Goal: Transaction & Acquisition: Subscribe to service/newsletter

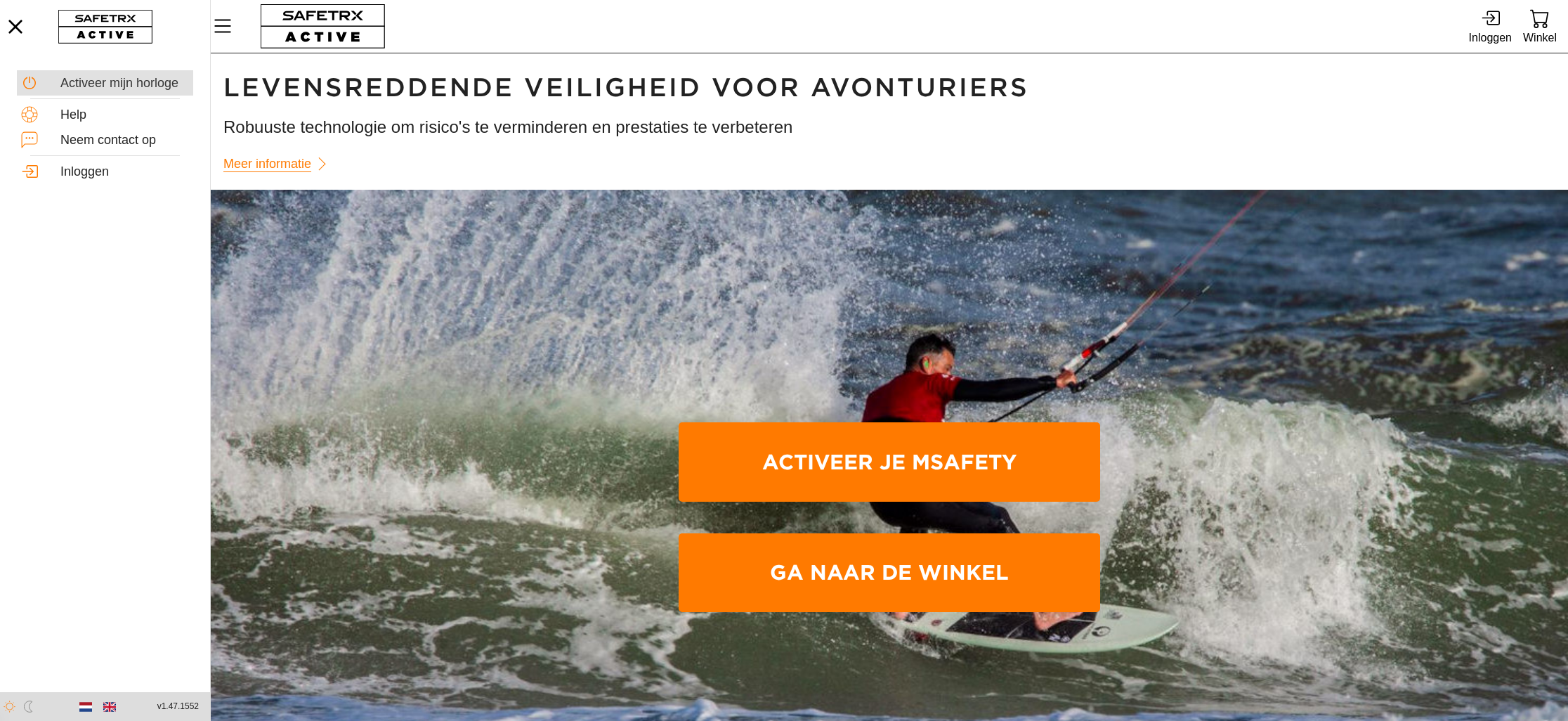
click at [101, 81] on div "Activeer mijn horloge" at bounding box center [125, 83] width 129 height 15
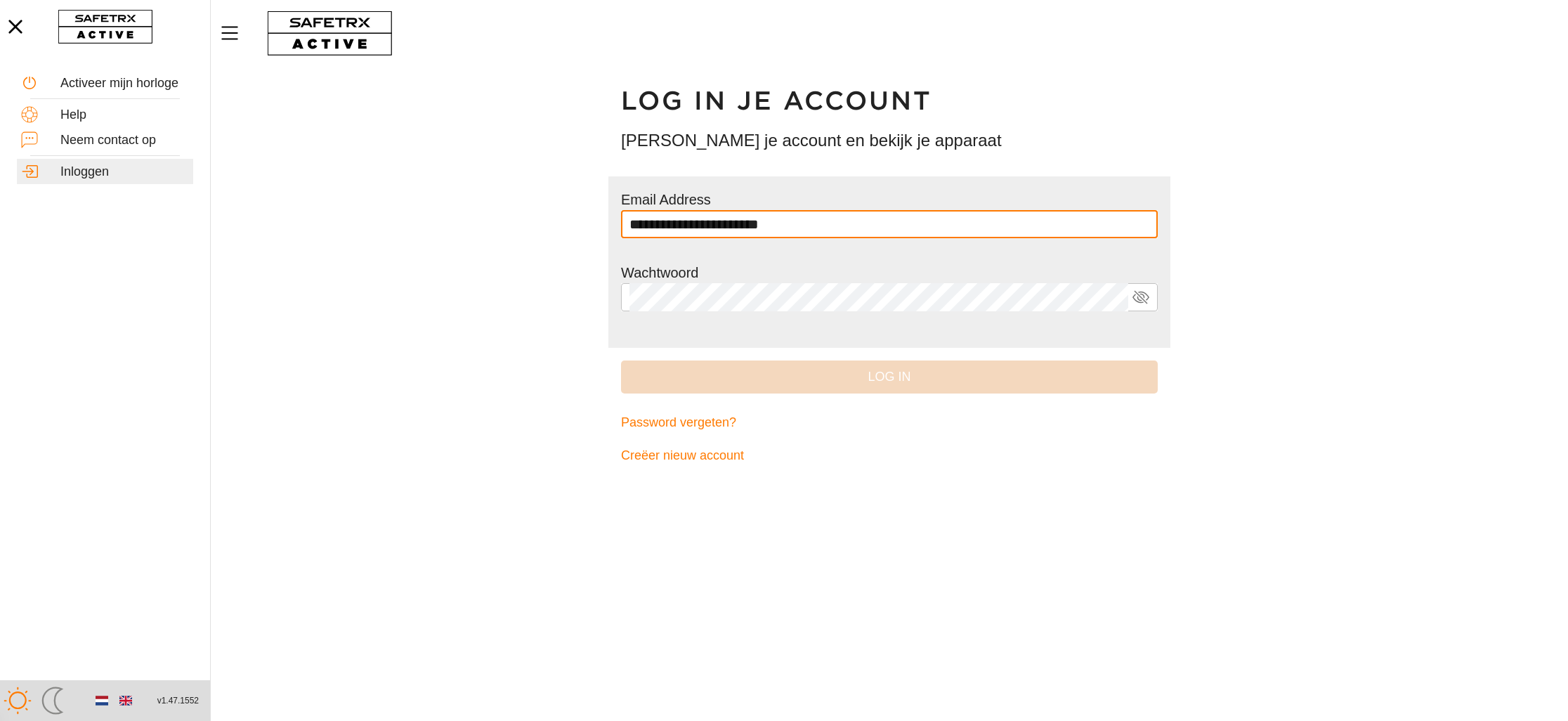
type input "**********"
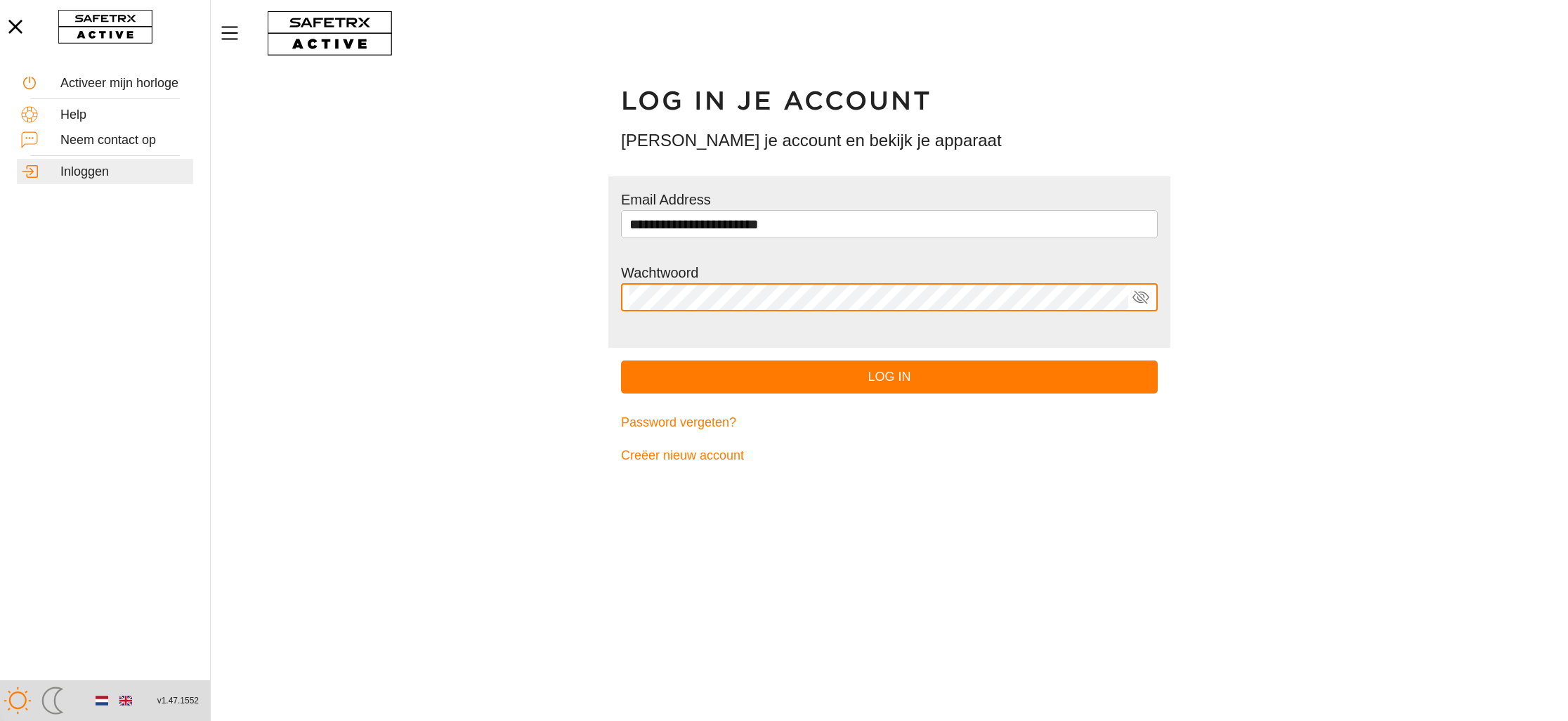
click at [621, 360] on button "Log in" at bounding box center [889, 377] width 537 height 33
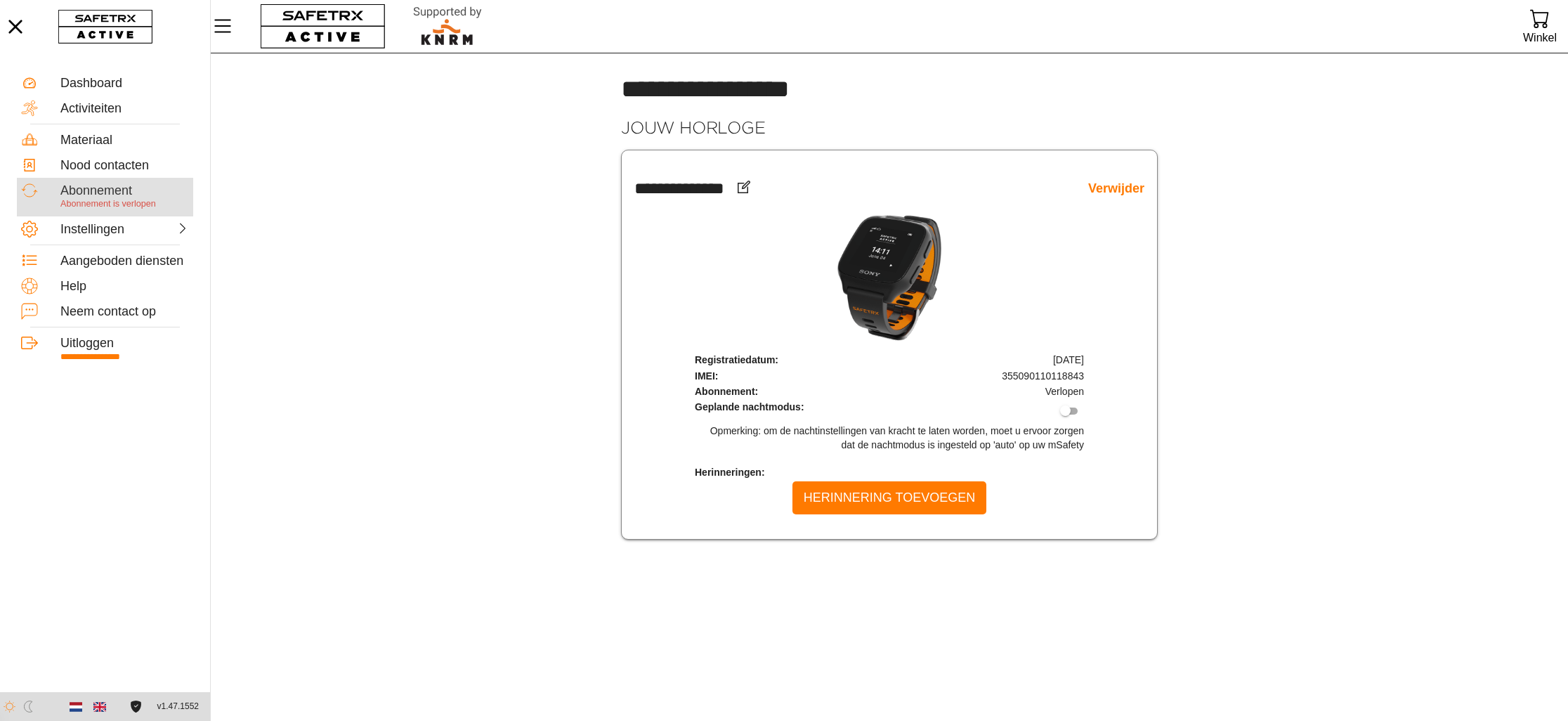
click at [114, 199] on span "Abonnement is verlopen" at bounding box center [108, 204] width 96 height 10
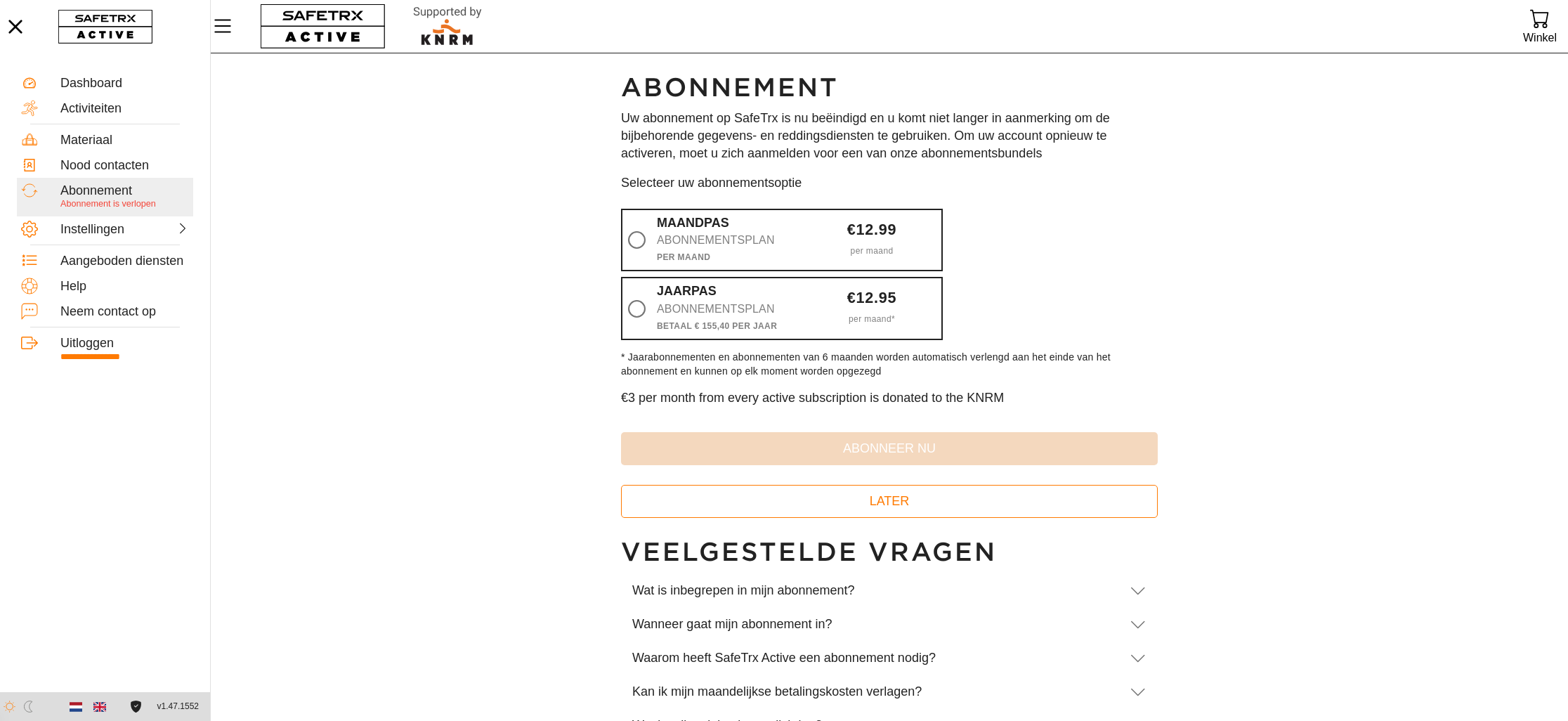
click at [634, 203] on div at bounding box center [889, 203] width 537 height 0
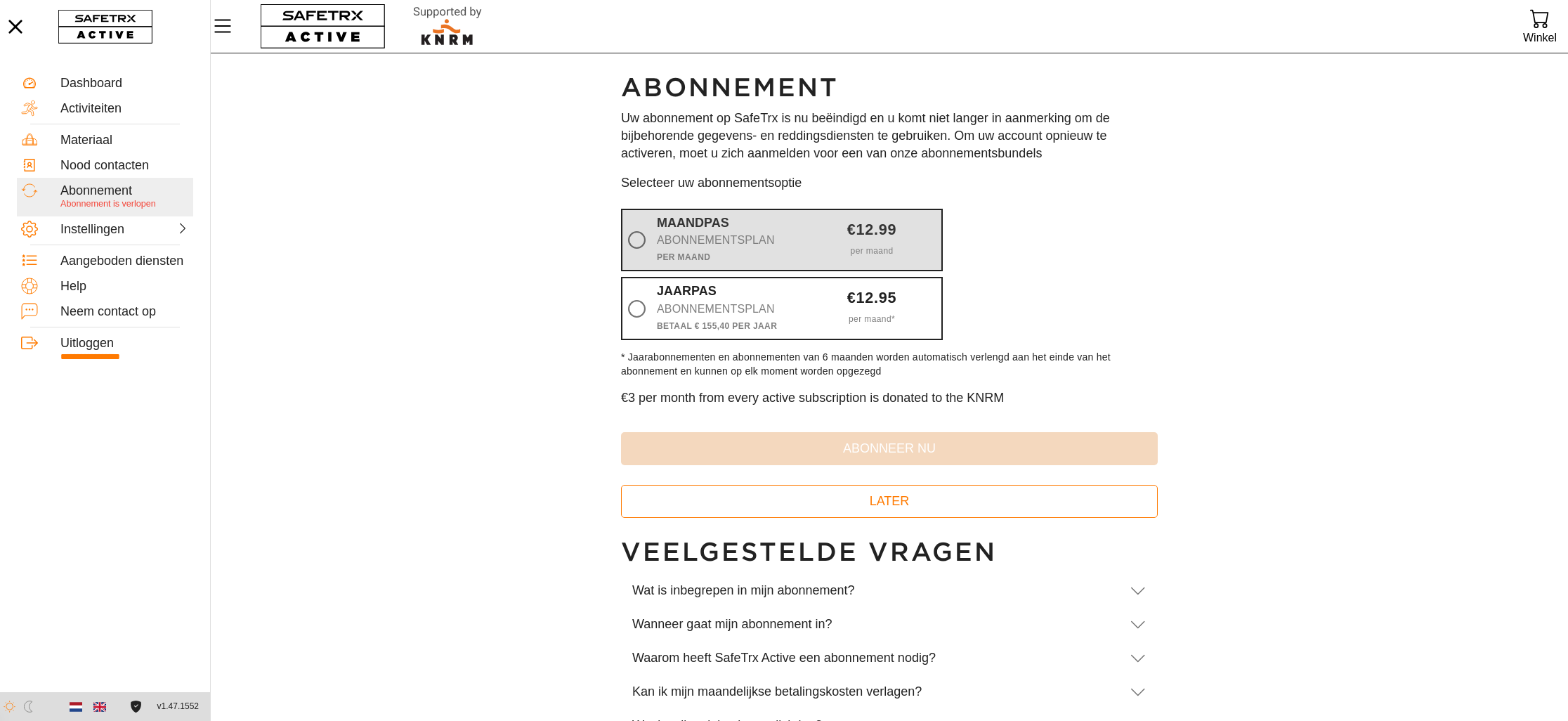
click at [637, 225] on div at bounding box center [639, 240] width 35 height 49
click at [0, 0] on input "Maandpas Abonnementsplan Per maand €12.99 per maand" at bounding box center [0, 0] width 0 height 0
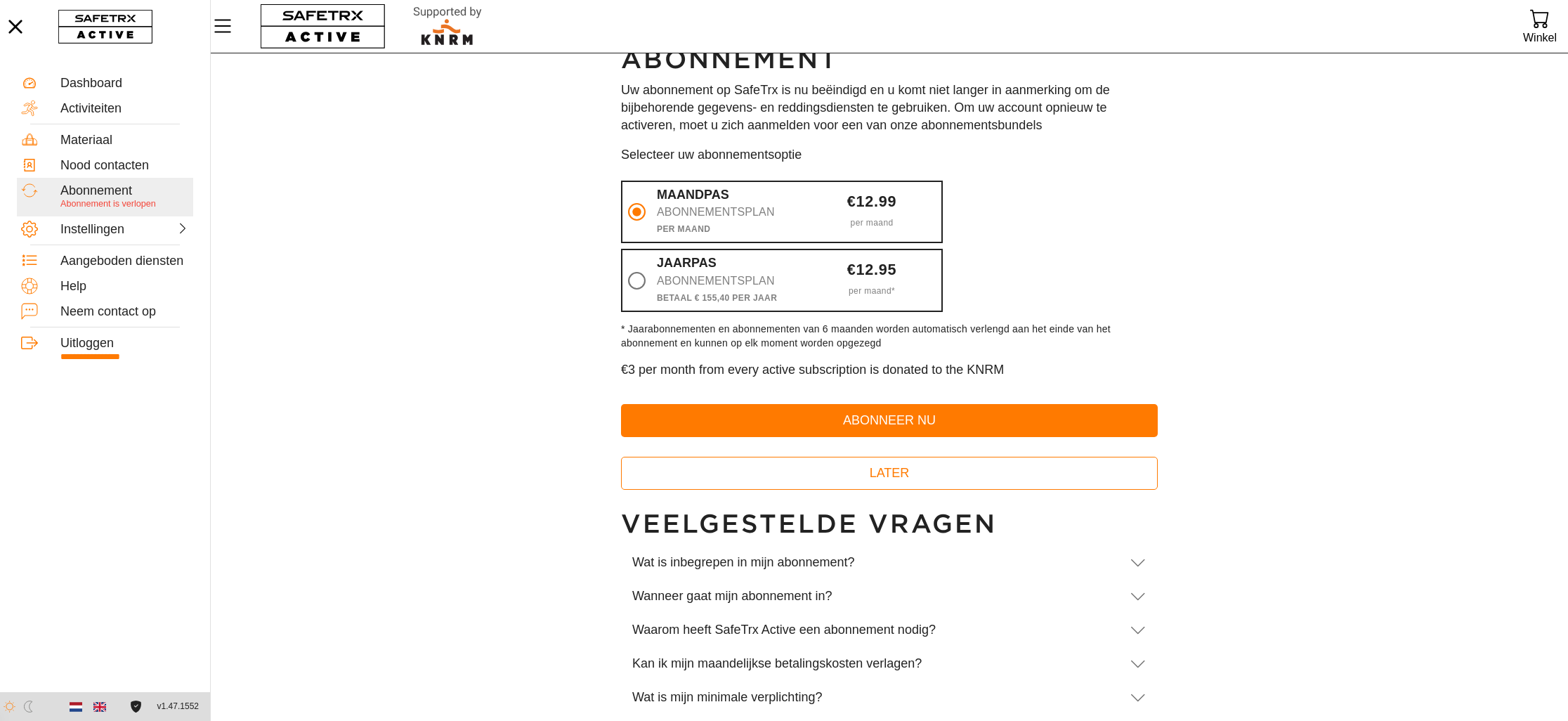
scroll to position [69, 0]
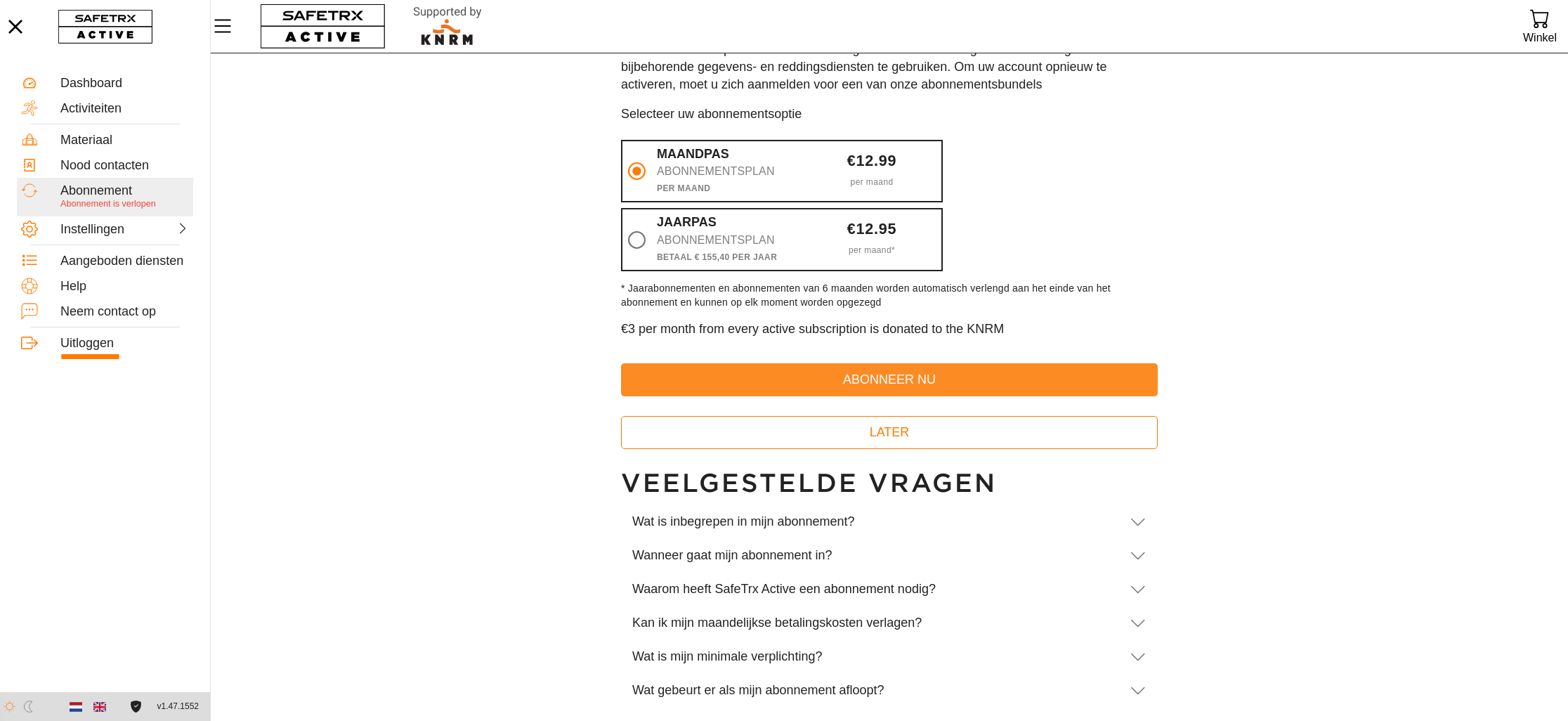
click at [837, 382] on span "abonneer nu" at bounding box center [890, 380] width 515 height 22
